Goal: Information Seeking & Learning: Learn about a topic

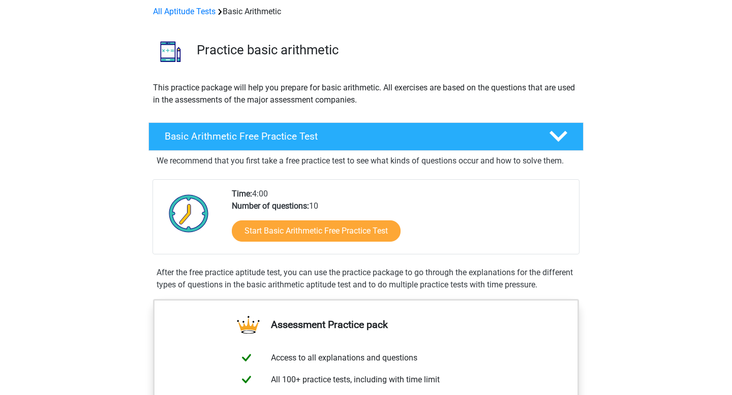
scroll to position [53, 0]
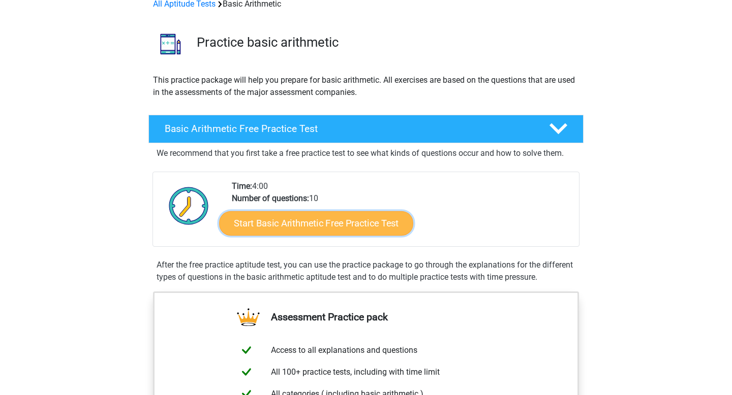
click at [357, 220] on link "Start Basic Arithmetic Free Practice Test" at bounding box center [316, 223] width 194 height 24
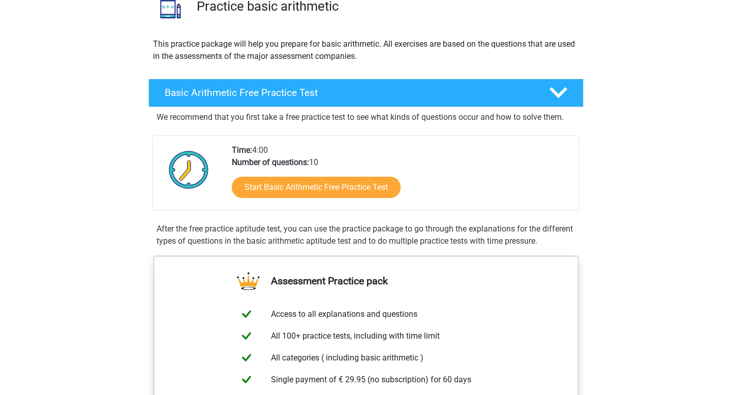
scroll to position [91, 0]
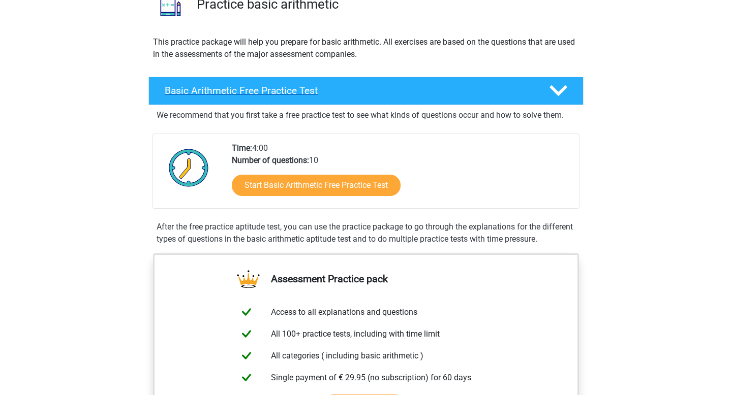
click at [380, 100] on div "Basic Arithmetic Free Practice Test" at bounding box center [365, 91] width 435 height 28
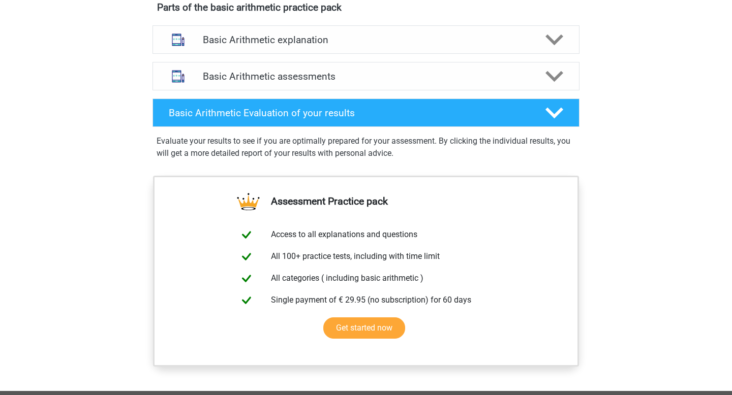
scroll to position [428, 0]
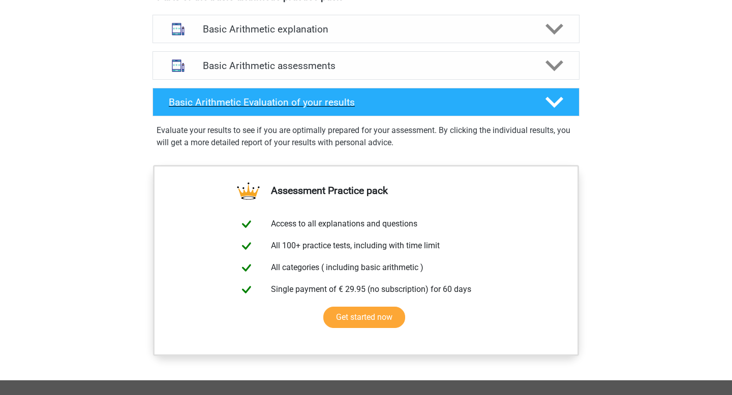
click at [440, 109] on div "Basic Arithmetic Evaluation of your results" at bounding box center [365, 102] width 427 height 28
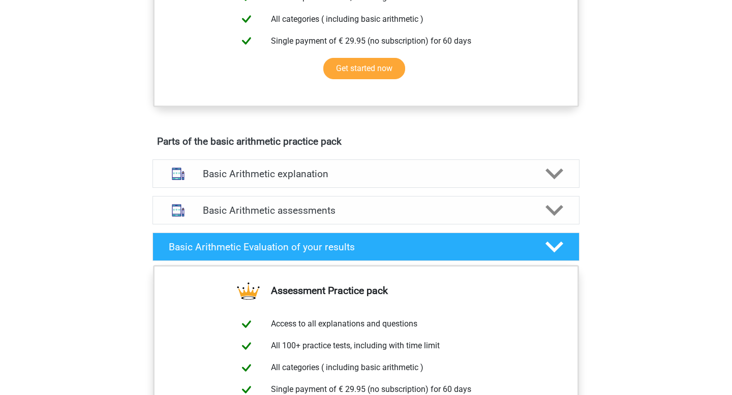
scroll to position [0, 0]
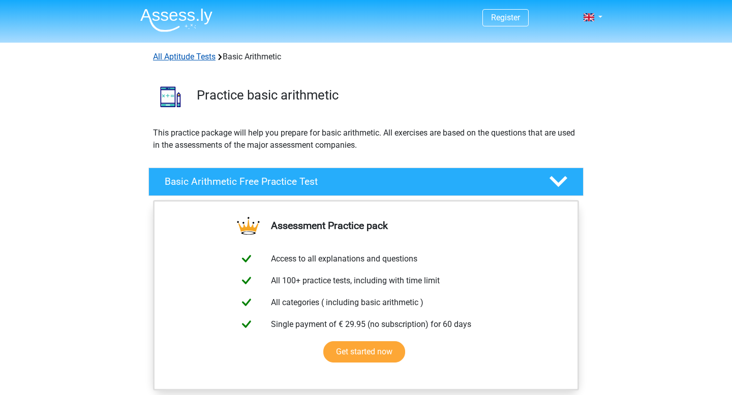
click at [178, 54] on link "All Aptitude Tests" at bounding box center [184, 57] width 63 height 10
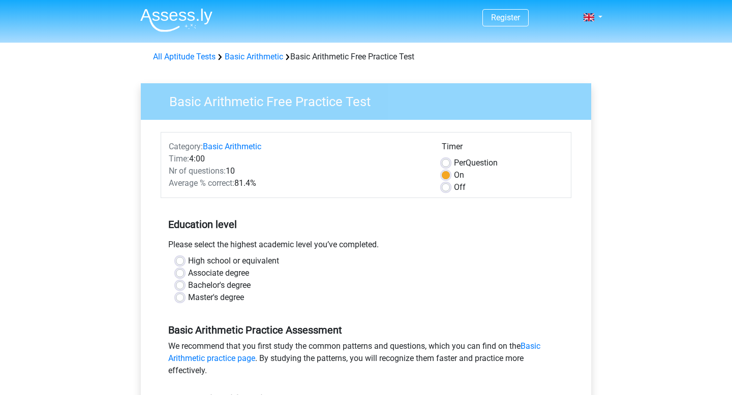
click at [196, 274] on label "Associate degree" at bounding box center [218, 273] width 61 height 12
click at [184, 274] on input "Associate degree" at bounding box center [180, 272] width 8 height 10
radio input "true"
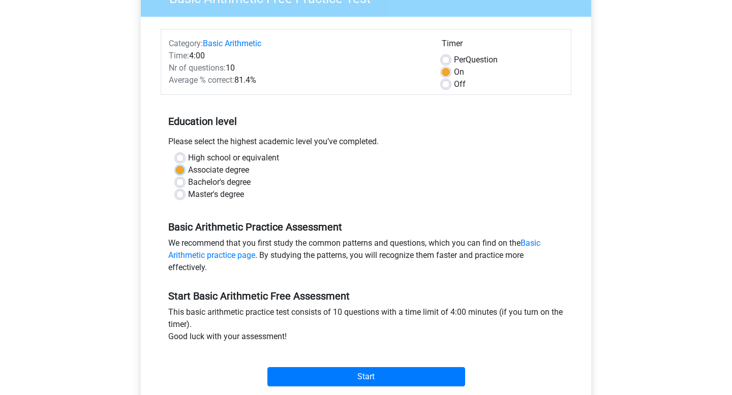
scroll to position [109, 0]
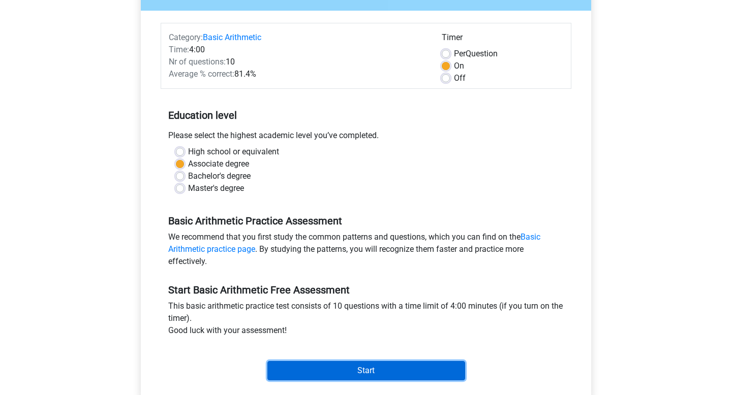
click at [396, 378] on input "Start" at bounding box center [366, 370] width 198 height 19
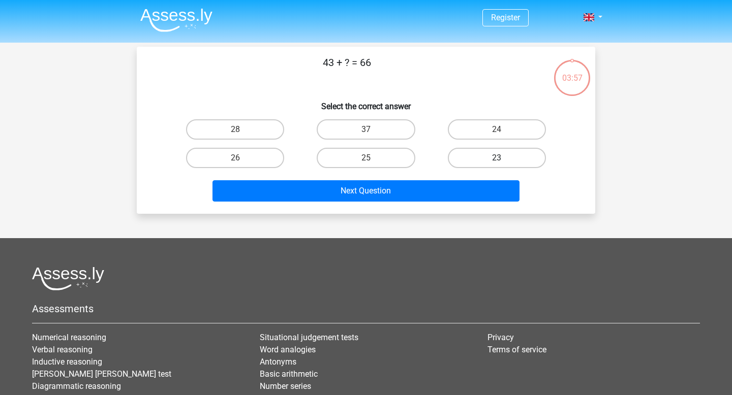
click at [481, 150] on label "23" at bounding box center [497, 158] width 98 height 20
click at [497, 158] on input "23" at bounding box center [500, 161] width 7 height 7
radio input "true"
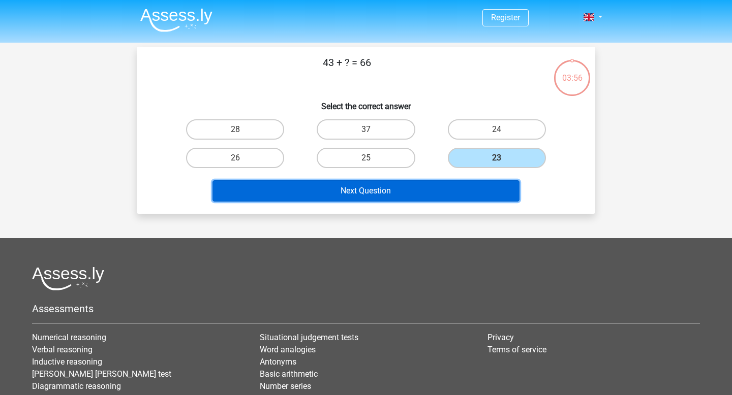
click at [472, 189] on button "Next Question" at bounding box center [365, 190] width 307 height 21
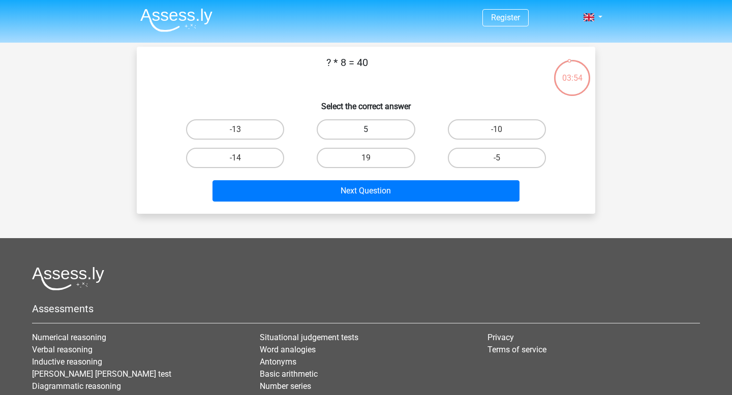
click at [371, 129] on label "5" at bounding box center [366, 129] width 98 height 20
click at [371, 130] on input "5" at bounding box center [369, 133] width 7 height 7
radio input "true"
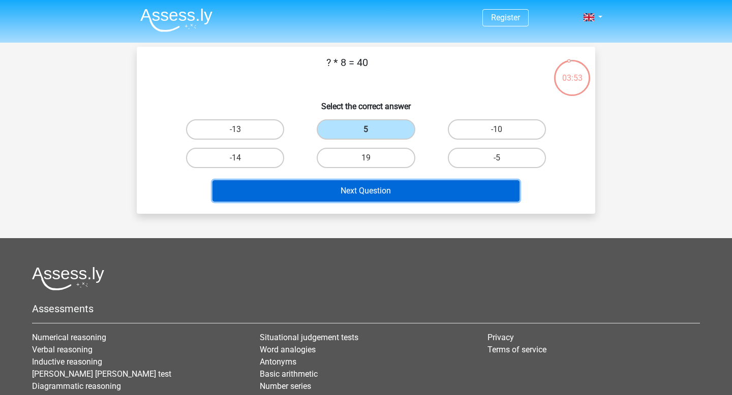
click at [390, 187] on button "Next Question" at bounding box center [365, 190] width 307 height 21
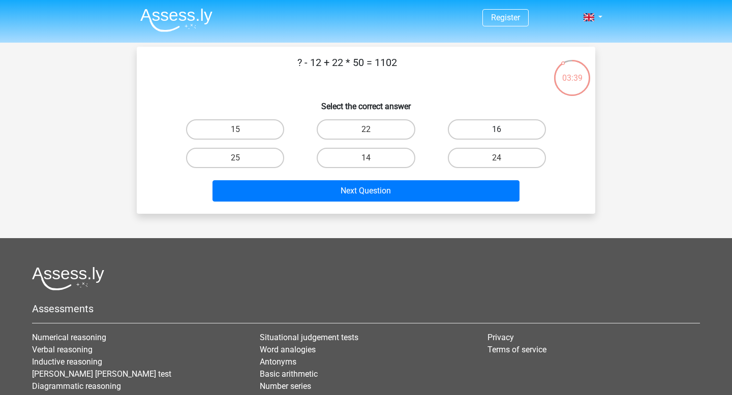
click at [478, 132] on label "16" at bounding box center [497, 129] width 98 height 20
click at [497, 132] on input "16" at bounding box center [500, 133] width 7 height 7
radio input "true"
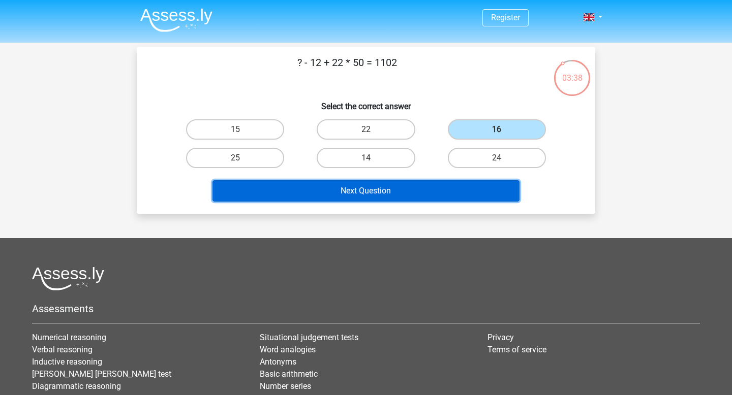
click at [437, 189] on button "Next Question" at bounding box center [365, 190] width 307 height 21
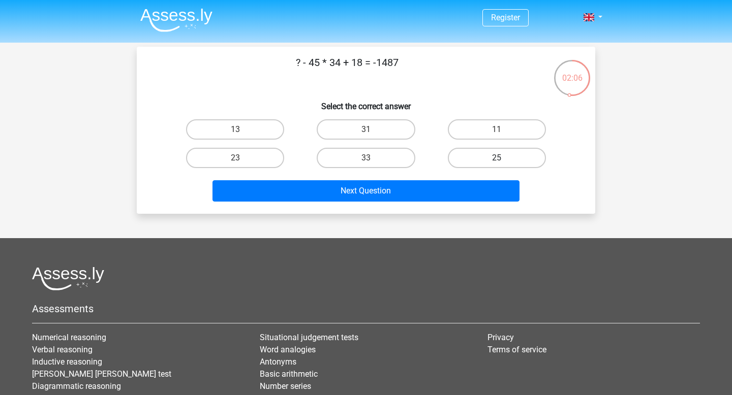
click at [456, 153] on label "25" at bounding box center [497, 158] width 98 height 20
click at [497, 158] on input "25" at bounding box center [500, 161] width 7 height 7
radio input "true"
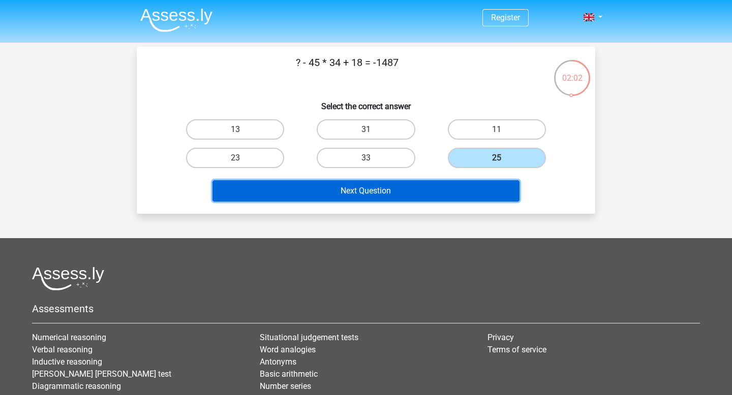
click at [449, 191] on button "Next Question" at bounding box center [365, 190] width 307 height 21
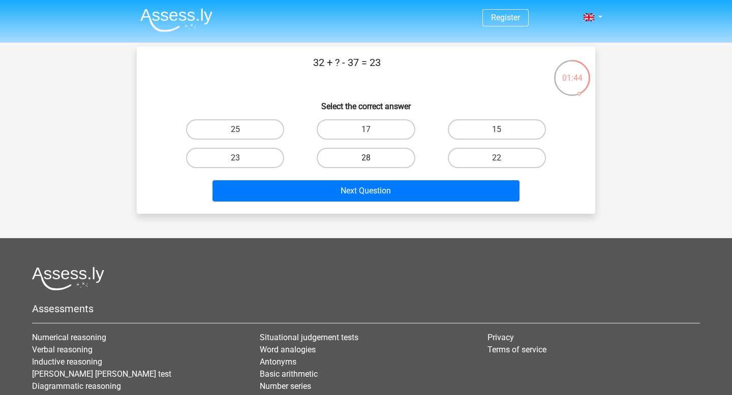
click at [403, 155] on label "28" at bounding box center [366, 158] width 98 height 20
click at [373, 158] on input "28" at bounding box center [369, 161] width 7 height 7
radio input "true"
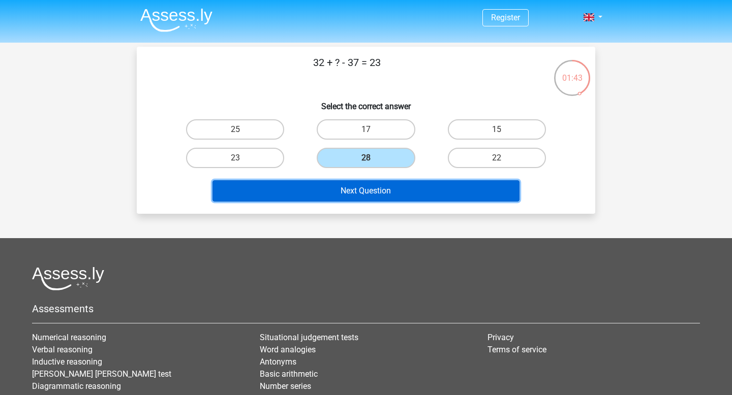
click at [416, 185] on button "Next Question" at bounding box center [365, 190] width 307 height 21
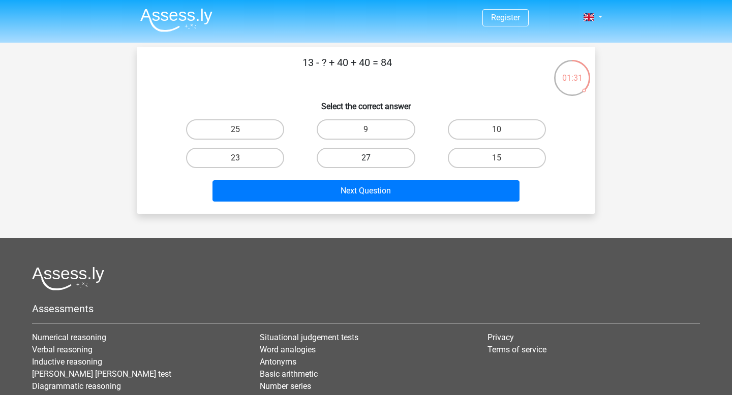
click at [359, 152] on label "27" at bounding box center [366, 158] width 98 height 20
click at [366, 158] on input "27" at bounding box center [369, 161] width 7 height 7
radio input "true"
click at [360, 131] on label "9" at bounding box center [366, 129] width 98 height 20
click at [366, 131] on input "9" at bounding box center [369, 133] width 7 height 7
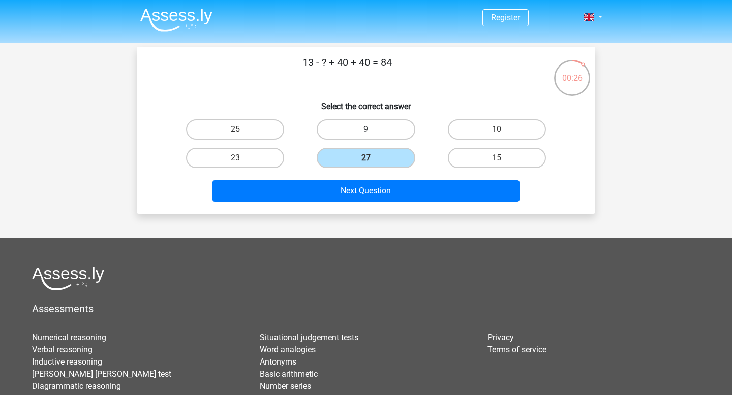
radio input "true"
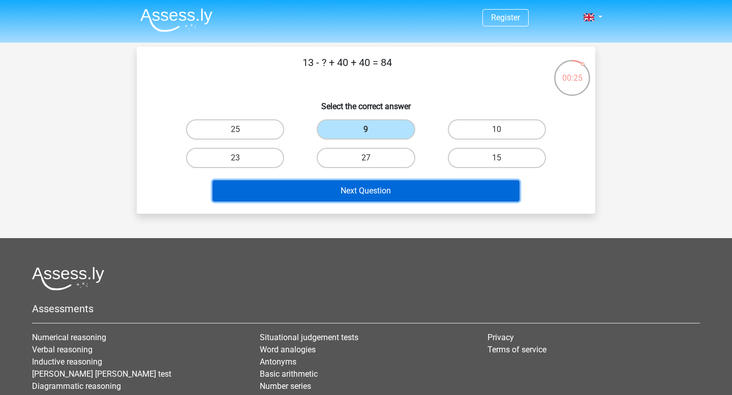
click at [389, 187] on button "Next Question" at bounding box center [365, 190] width 307 height 21
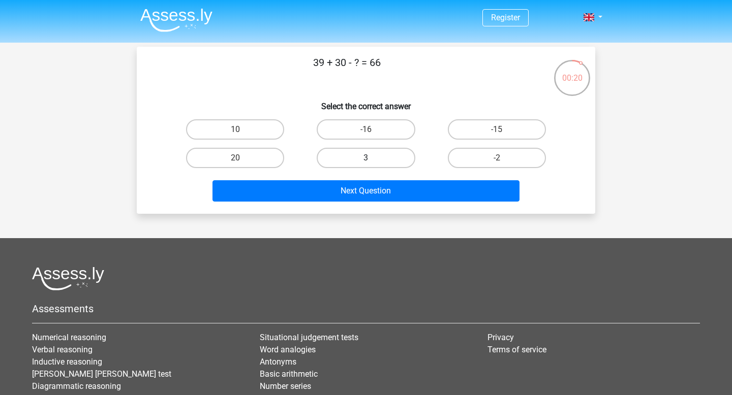
click at [396, 165] on label "3" at bounding box center [366, 158] width 98 height 20
click at [373, 165] on input "3" at bounding box center [369, 161] width 7 height 7
radio input "true"
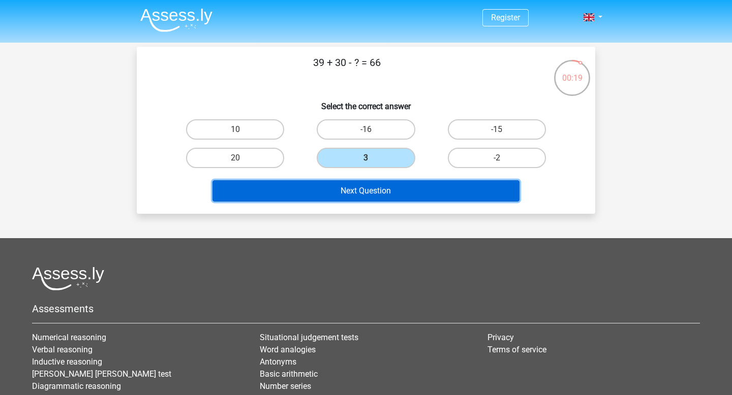
click at [411, 189] on button "Next Question" at bounding box center [365, 190] width 307 height 21
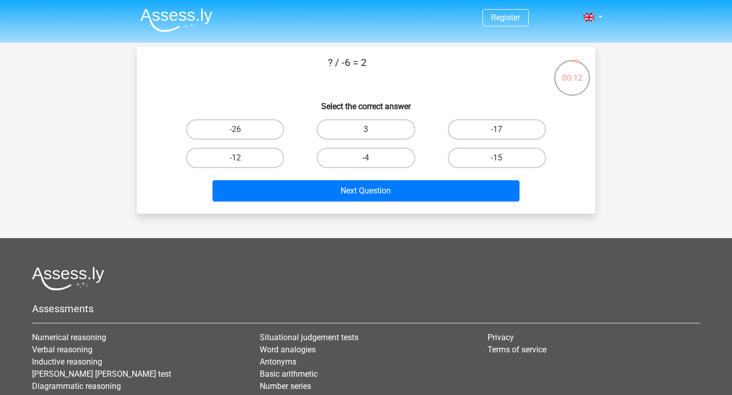
click at [392, 129] on label "3" at bounding box center [366, 129] width 98 height 20
click at [373, 130] on input "3" at bounding box center [369, 133] width 7 height 7
radio input "true"
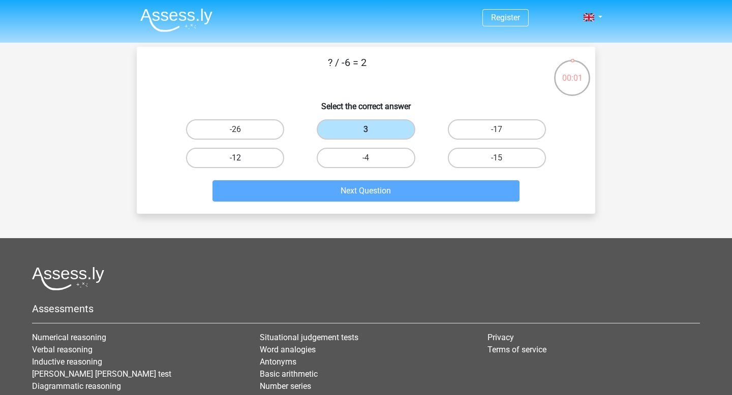
click at [270, 152] on label "-12" at bounding box center [235, 158] width 98 height 20
click at [242, 158] on input "-12" at bounding box center [238, 161] width 7 height 7
radio input "true"
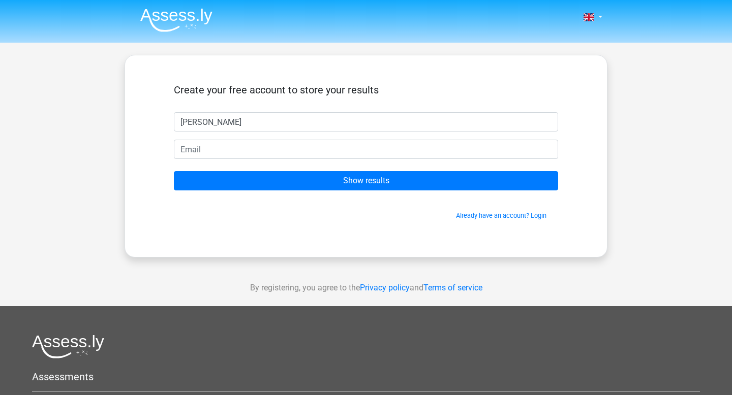
type input "[PERSON_NAME]"
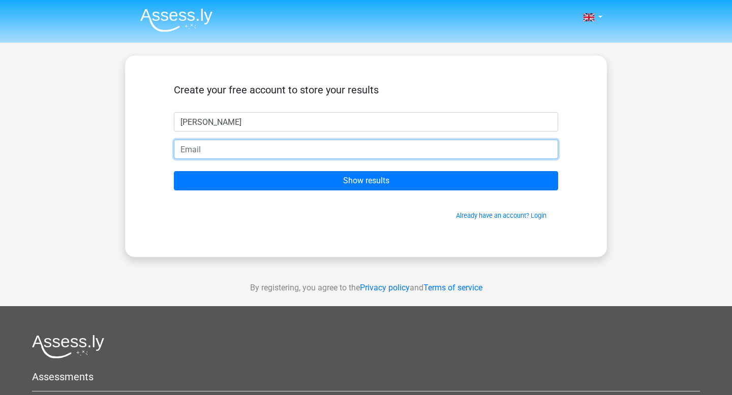
click at [306, 153] on input "email" at bounding box center [366, 149] width 384 height 19
type input "dalerobertson555@gmail.com"
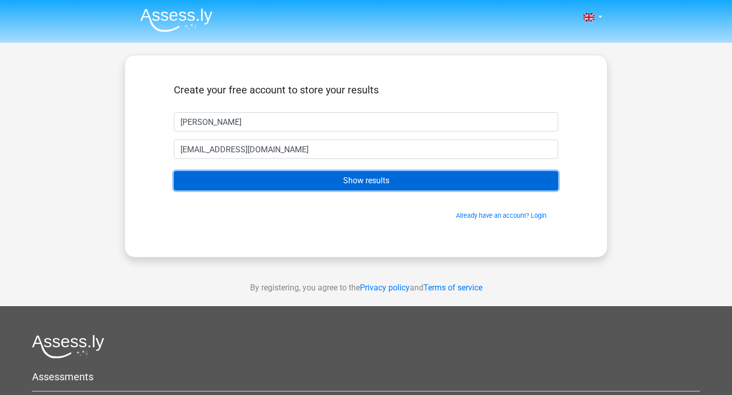
click at [325, 179] on input "Show results" at bounding box center [366, 180] width 384 height 19
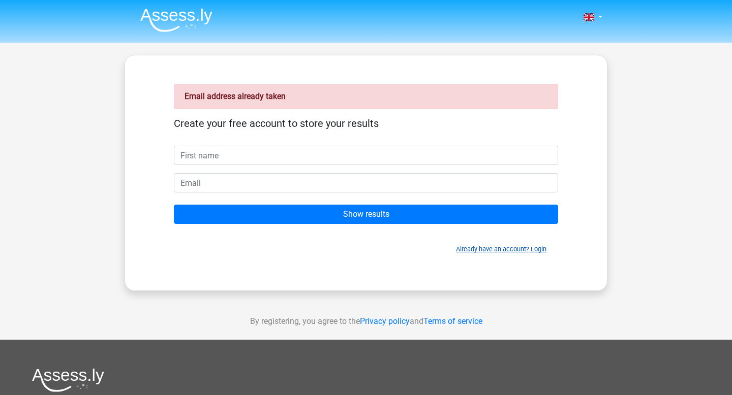
click at [469, 248] on link "Already have an account? Login" at bounding box center [501, 249] width 90 height 8
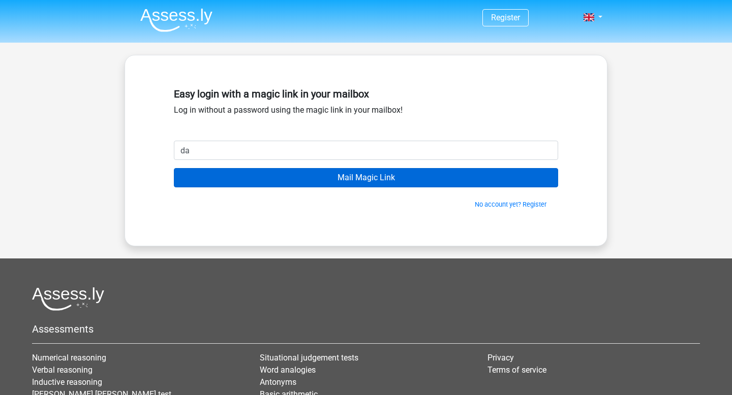
type input "dalerobertson555@gmail.com"
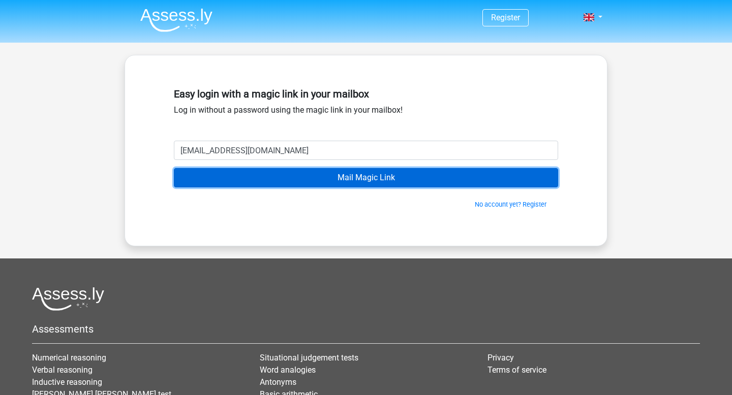
click at [377, 178] on input "Mail Magic Link" at bounding box center [366, 177] width 384 height 19
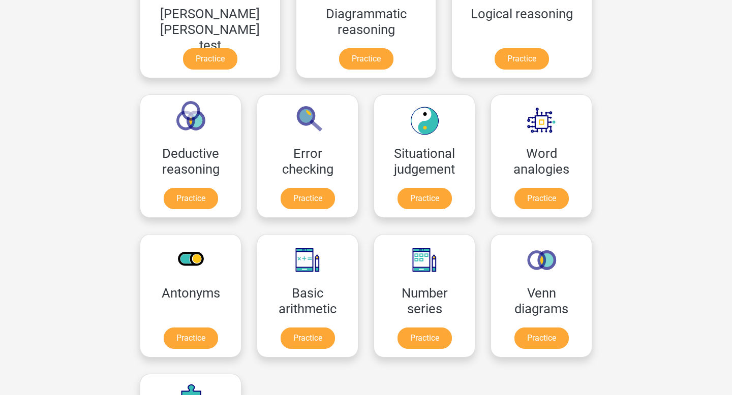
scroll to position [357, 0]
